Goal: Check status: Check status

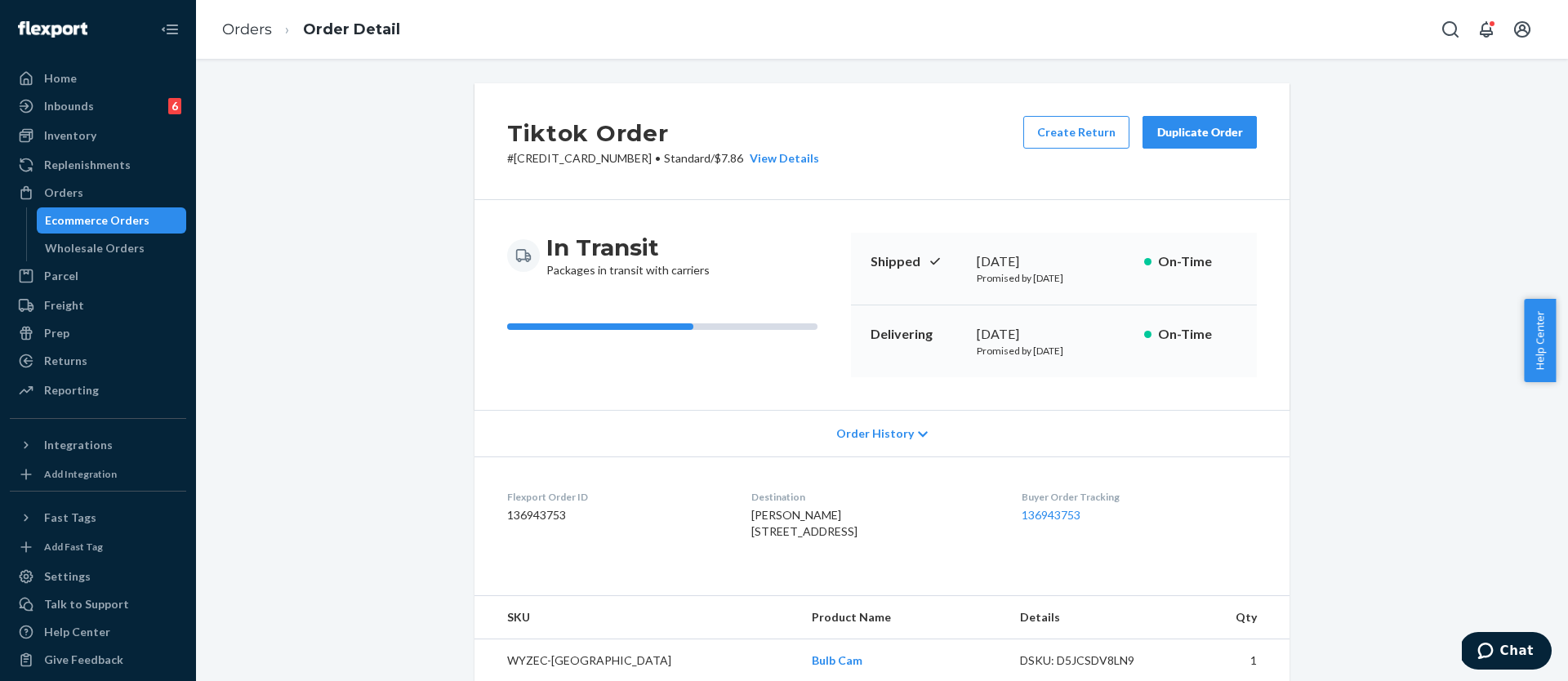
scroll to position [793, 0]
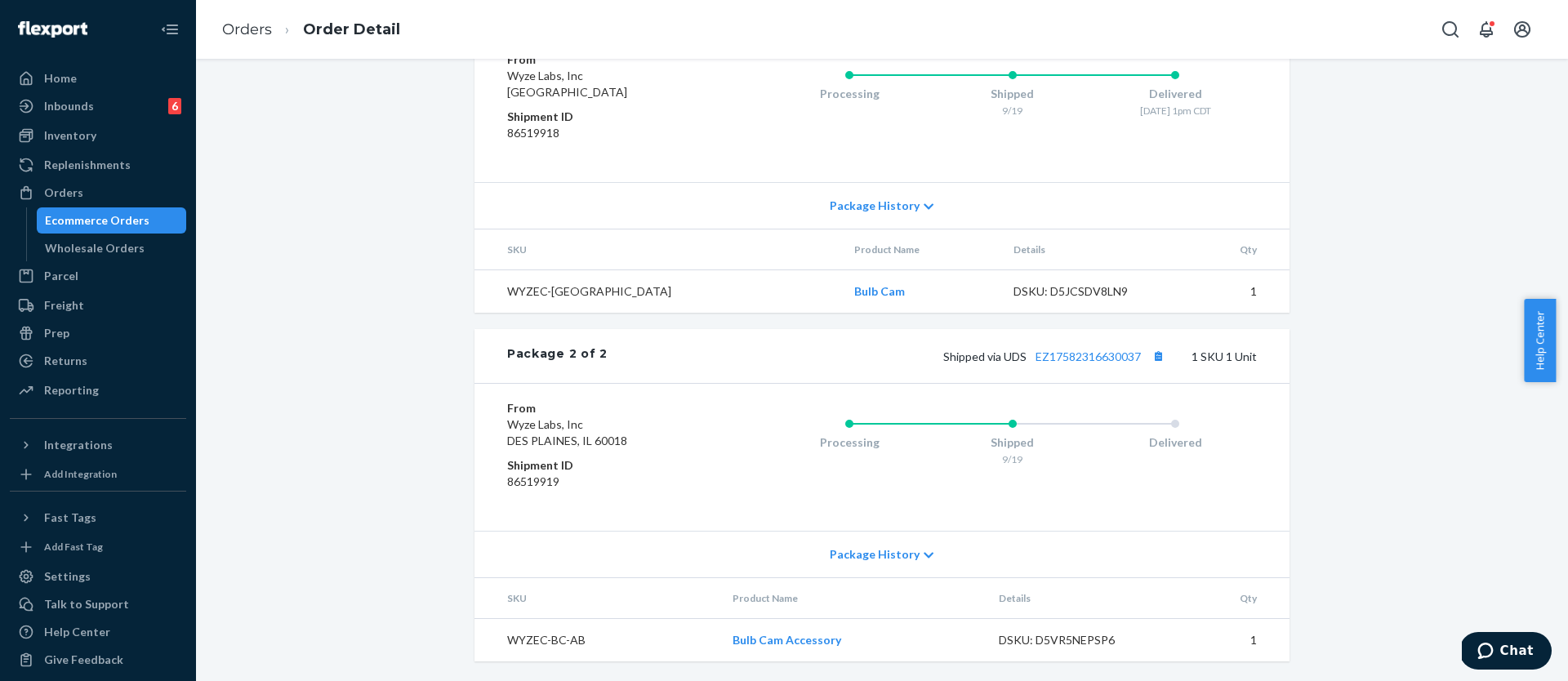
click at [71, 220] on div "Ecommerce Orders" at bounding box center [97, 220] width 105 height 16
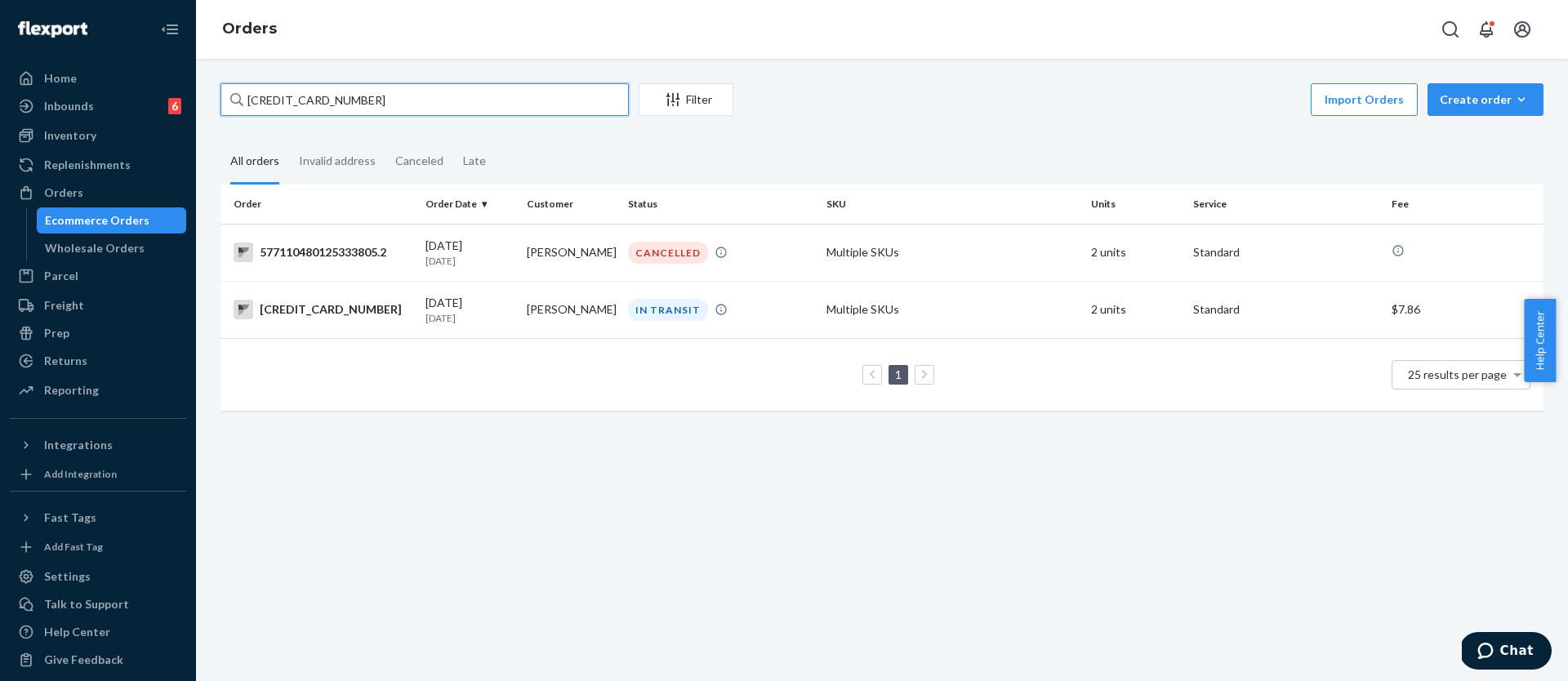
drag, startPoint x: 393, startPoint y: 102, endPoint x: 200, endPoint y: 96, distance: 193.1
click at [200, 96] on div "[CREDIT_CARD_NUMBER] Filter Import Orders Create order Ecommerce order Removal …" at bounding box center [881, 370] width 1371 height 622
paste input "US-8973528"
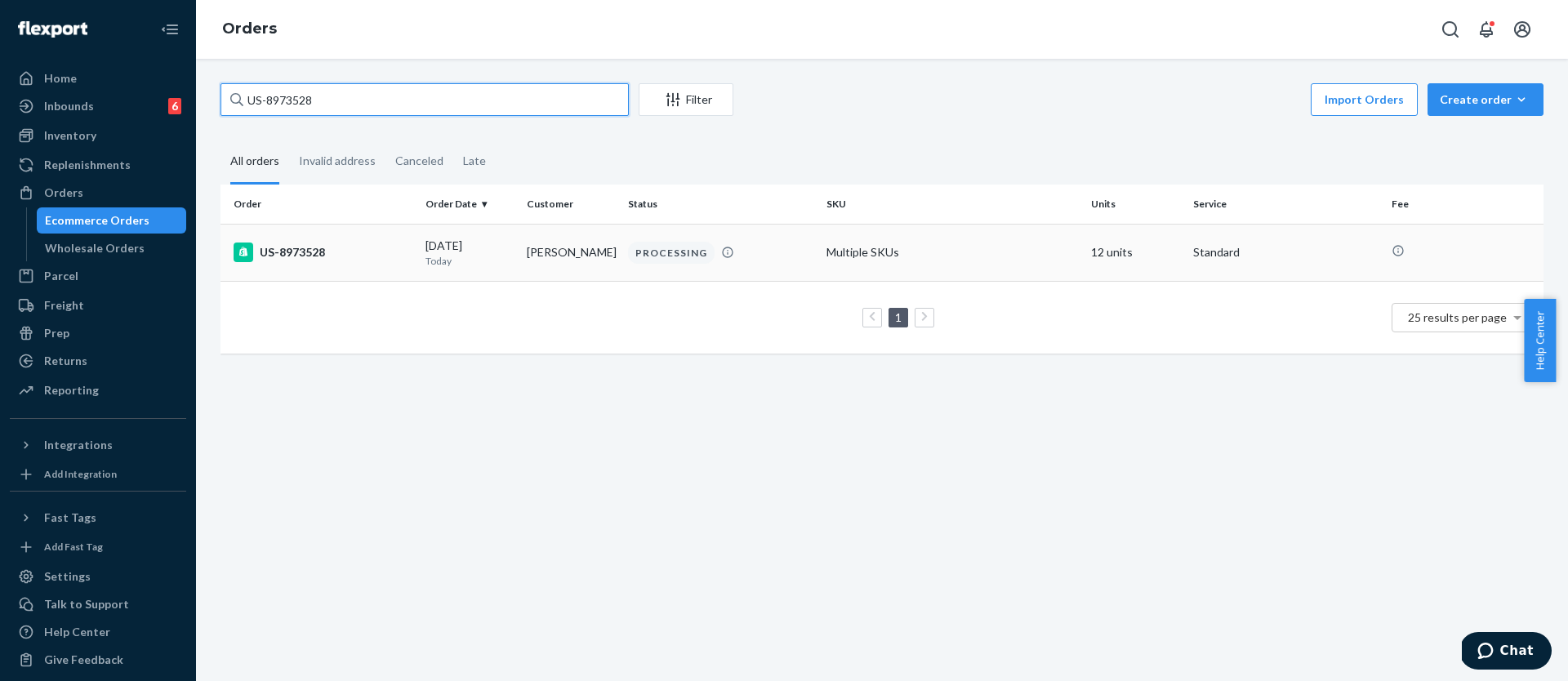
type input "US-8973528"
click at [326, 255] on div "US-8973528" at bounding box center [323, 252] width 179 height 19
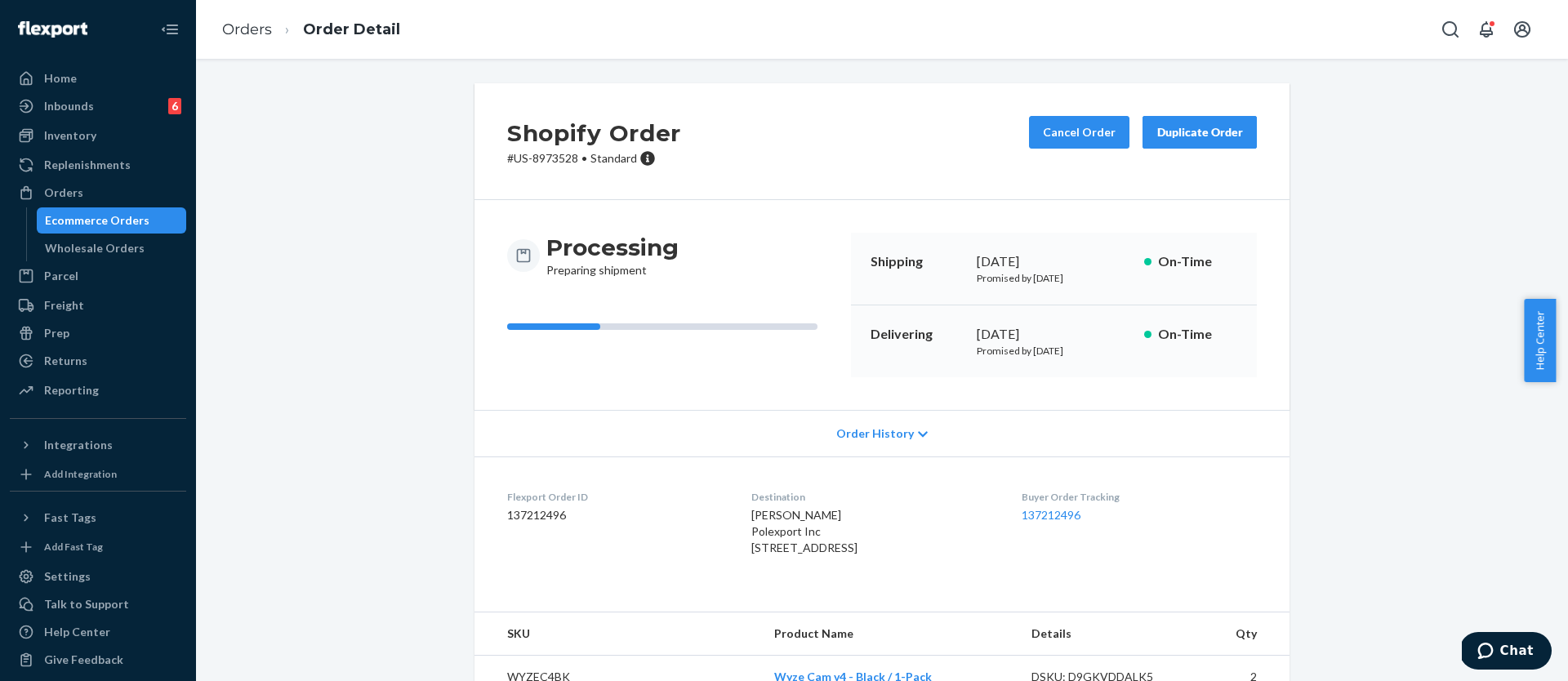
click at [95, 221] on div "Ecommerce Orders" at bounding box center [97, 220] width 105 height 16
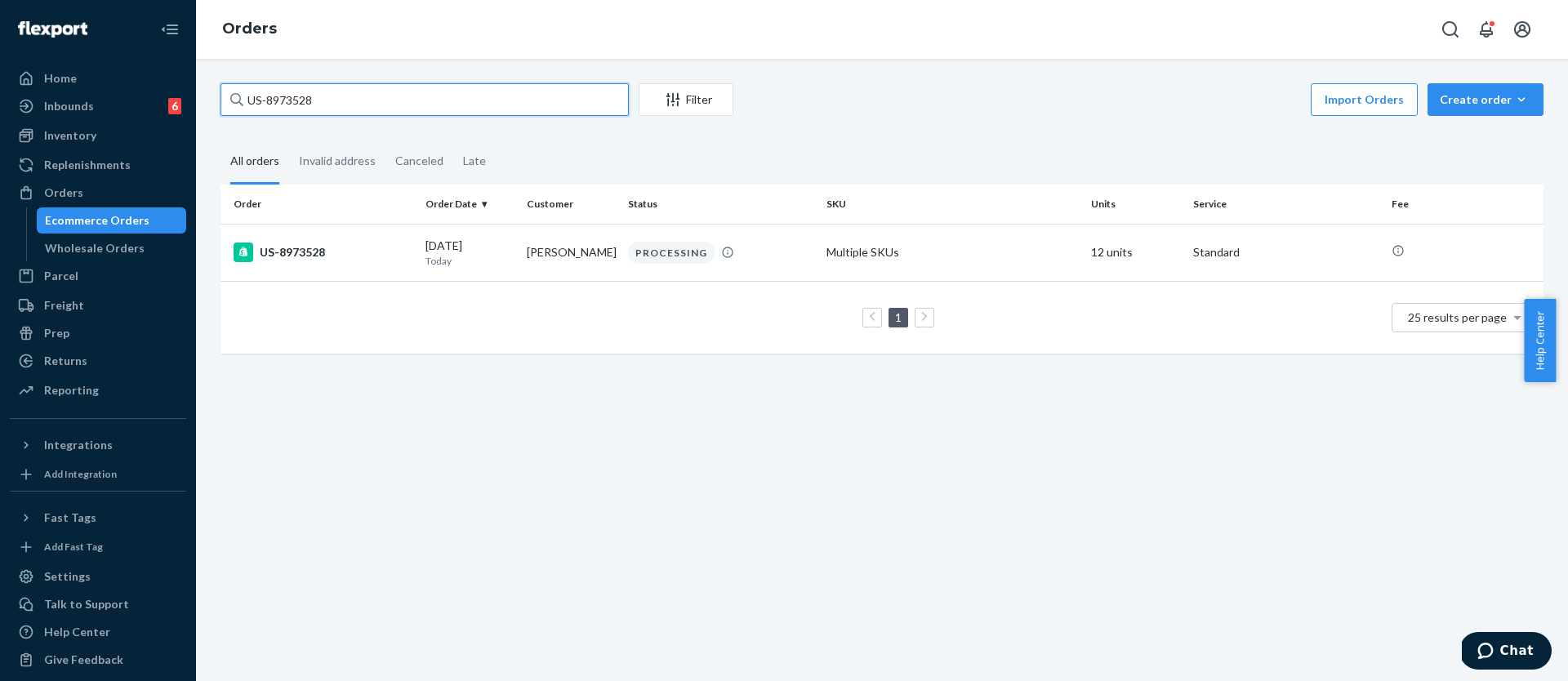
drag, startPoint x: 275, startPoint y: 109, endPoint x: 253, endPoint y: 99, distance: 24.2
click at [198, 105] on div "US-8973528 Filter Import Orders Create order Ecommerce order Removal order All …" at bounding box center [881, 370] width 1371 height 622
paste input "577109793326207855"
type input "577109793326207855"
click at [601, 267] on td "[PERSON_NAME]" at bounding box center [570, 252] width 102 height 57
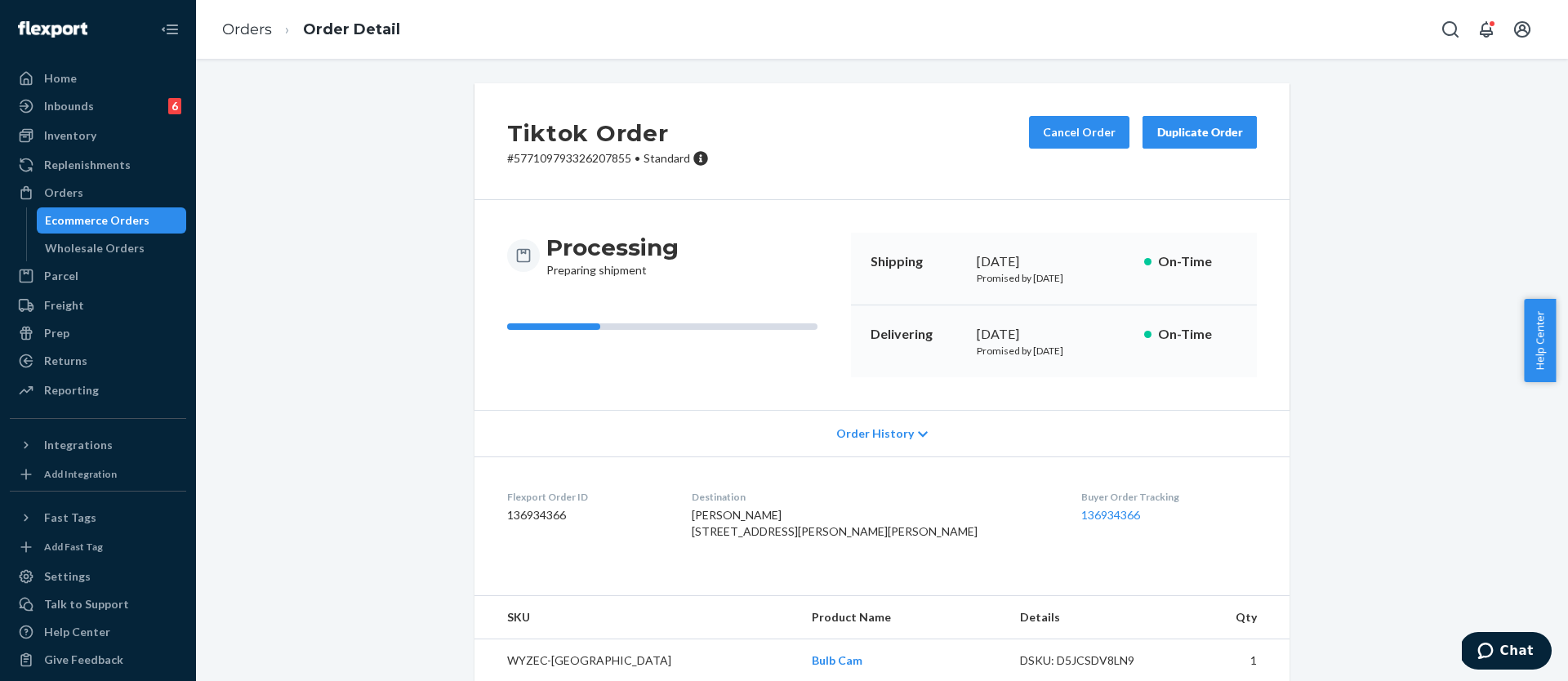
click at [128, 215] on div "Ecommerce Orders" at bounding box center [97, 220] width 105 height 16
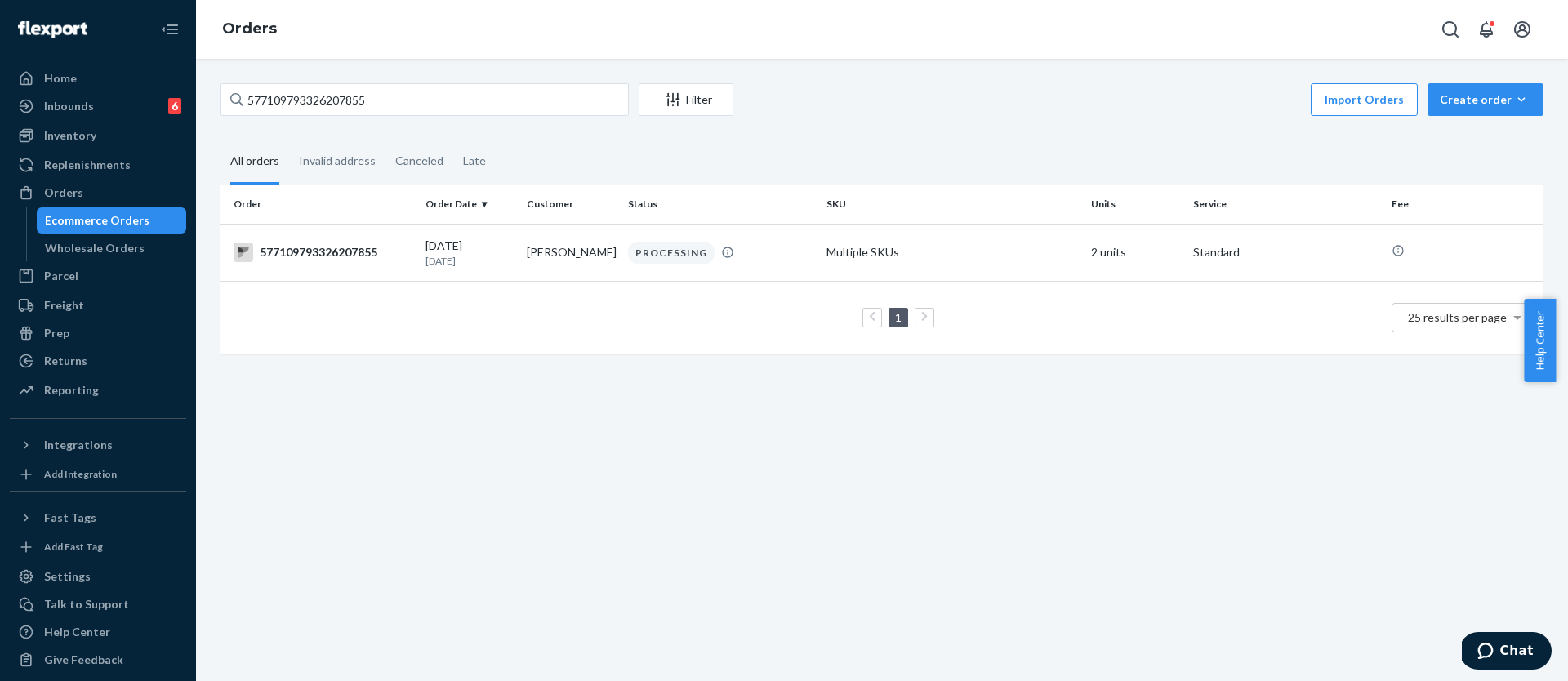
click at [117, 221] on div "Ecommerce Orders" at bounding box center [97, 220] width 105 height 16
